Goal: Information Seeking & Learning: Learn about a topic

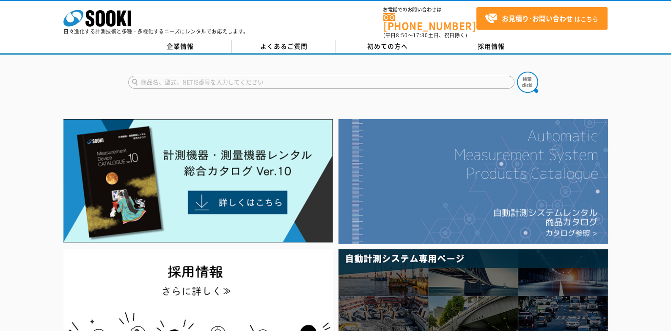
click at [411, 153] on img at bounding box center [474, 181] width 270 height 124
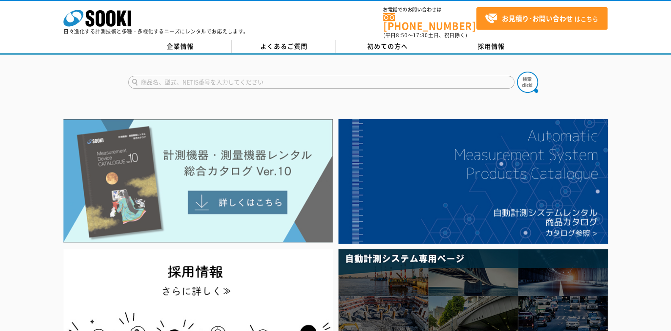
click at [248, 137] on img at bounding box center [198, 181] width 270 height 124
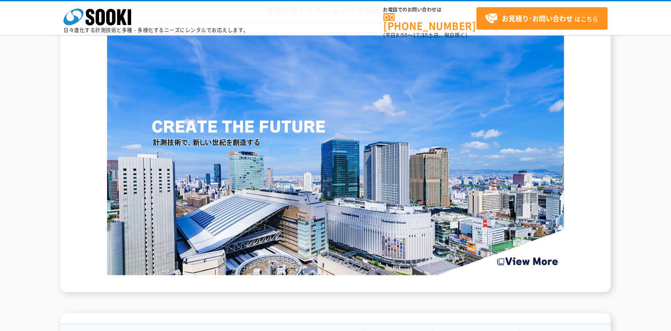
scroll to position [1222, 0]
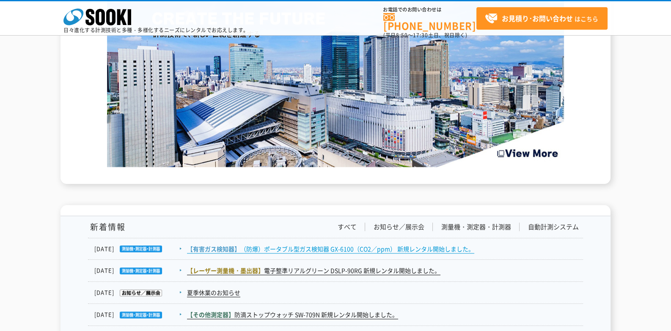
click at [377, 249] on link "【有害ガス検知器】 （防爆）ポータブル型ガス検知器 GX-6100（CO2／ppm） 新規レンタル開始しました。" at bounding box center [330, 248] width 287 height 9
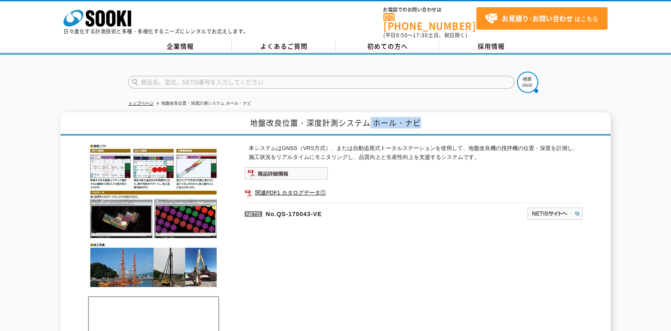
drag, startPoint x: 370, startPoint y: 118, endPoint x: 438, endPoint y: 115, distance: 67.8
click at [438, 115] on h1 "地盤改良位置・深度計測システム ホール・ナビ" at bounding box center [336, 123] width 550 height 23
copy h1 "ホール・ナビ"
